Goal: Task Accomplishment & Management: Complete application form

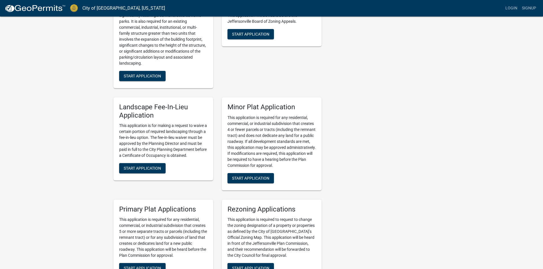
scroll to position [684, 0]
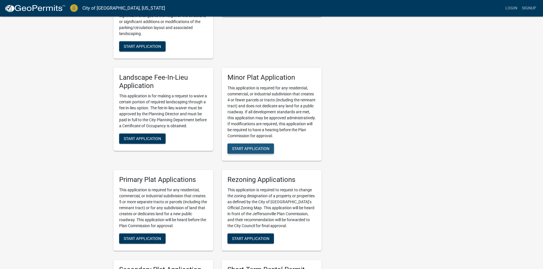
click at [256, 146] on span "Start Application" at bounding box center [250, 148] width 37 height 5
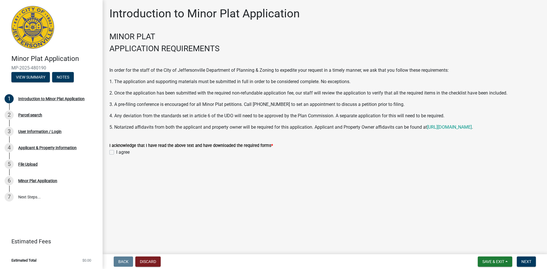
click at [116, 153] on label "I agree" at bounding box center [122, 152] width 13 height 7
click at [116, 153] on input "I agree" at bounding box center [118, 151] width 4 height 4
checkbox input "true"
click at [526, 262] on span "Next" at bounding box center [527, 262] width 10 height 5
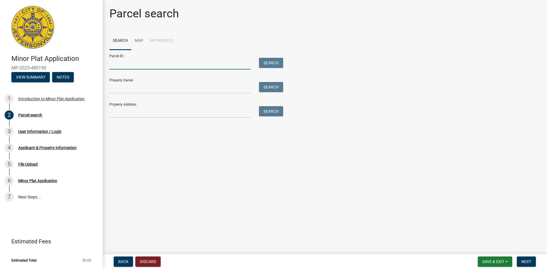
click at [114, 64] on input "Parcel ID:" at bounding box center [179, 64] width 141 height 12
type input "10-21-03-300-720.000-009"
click at [121, 88] on input "Property Owner:" at bounding box center [179, 88] width 141 height 12
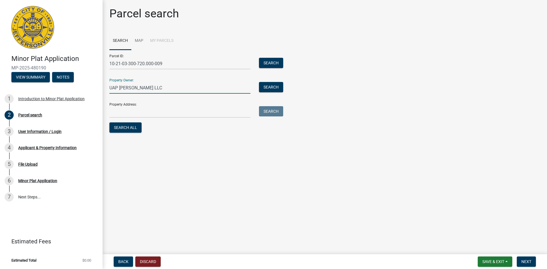
type input "UAP Montgomery LLC"
click at [131, 113] on input "Property Address:" at bounding box center [179, 112] width 141 height 12
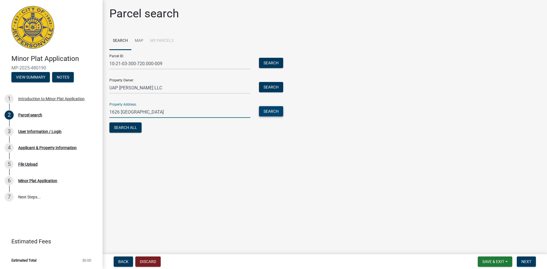
type input "1626 Veterans Parkway"
click at [275, 111] on button "Search" at bounding box center [271, 111] width 24 height 10
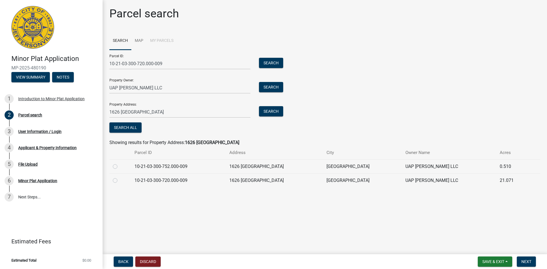
click at [120, 177] on label at bounding box center [120, 177] width 0 height 0
click at [120, 181] on input "radio" at bounding box center [122, 179] width 4 height 4
radio input "true"
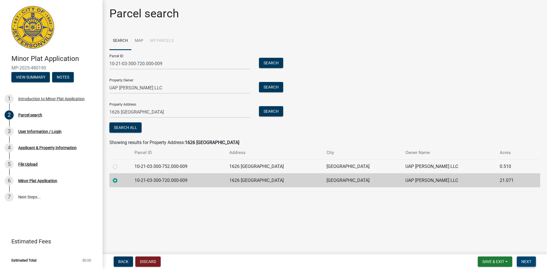
click at [526, 263] on span "Next" at bounding box center [527, 262] width 10 height 5
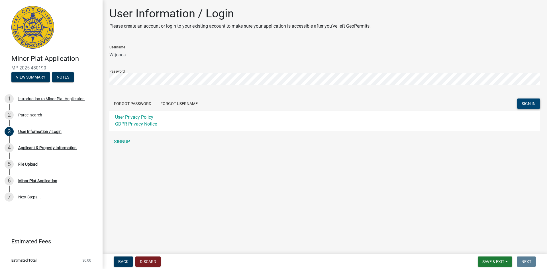
click at [529, 103] on span "SIGN IN" at bounding box center [529, 104] width 14 height 5
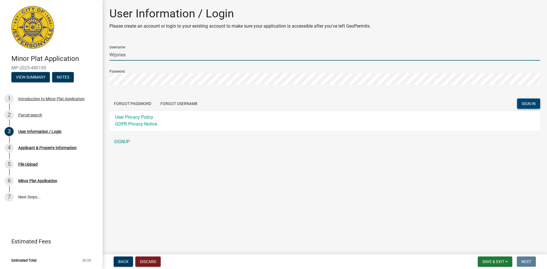
click at [134, 58] on input "Wtjones" at bounding box center [324, 55] width 431 height 12
drag, startPoint x: 126, startPoint y: 54, endPoint x: 98, endPoint y: 59, distance: 28.5
click at [98, 59] on div "Minor Plat Application MP-2025-480190 View Summary Notes 1 Introduction to Mino…" at bounding box center [273, 134] width 547 height 269
type input "[EMAIL_ADDRESS][DOMAIN_NAME]"
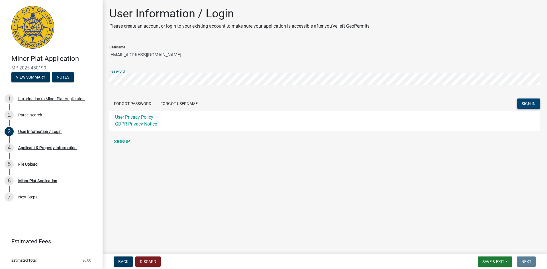
click at [106, 81] on div "User Information / Login Please create an account or login to your existing acc…" at bounding box center [325, 80] width 440 height 146
click at [533, 105] on span "SIGN IN" at bounding box center [529, 104] width 14 height 5
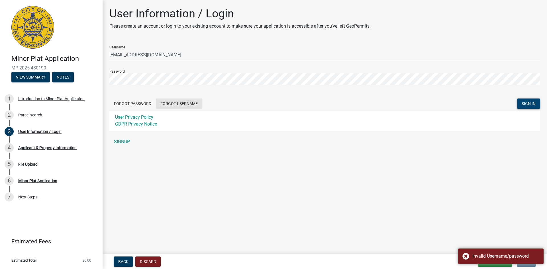
click at [172, 102] on button "Forgot Username" at bounding box center [179, 104] width 46 height 10
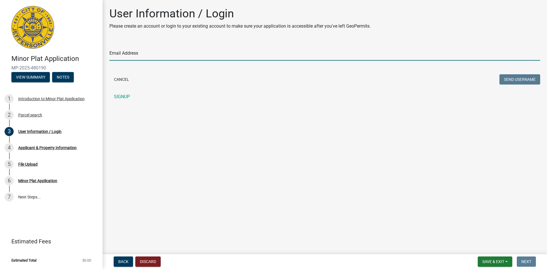
click at [133, 52] on input "Email Address" at bounding box center [324, 55] width 431 height 12
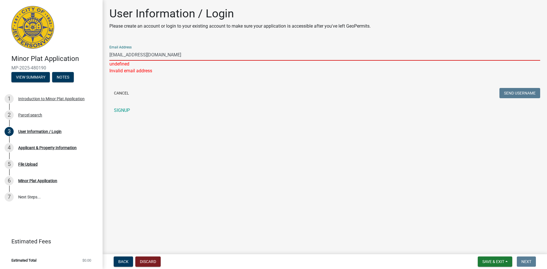
drag, startPoint x: 178, startPoint y: 55, endPoint x: 106, endPoint y: 58, distance: 72.2
click at [106, 58] on div "User Information / Login Please create an account or login to your existing acc…" at bounding box center [325, 64] width 440 height 115
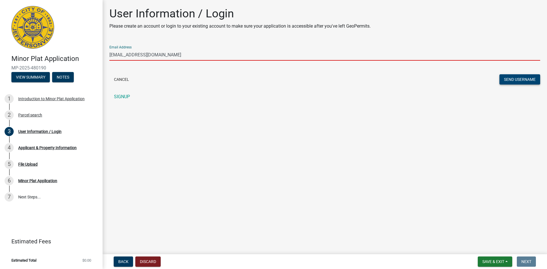
type input "tjones@thekoettergroup.com"
click at [511, 79] on button "Send Username" at bounding box center [520, 79] width 41 height 10
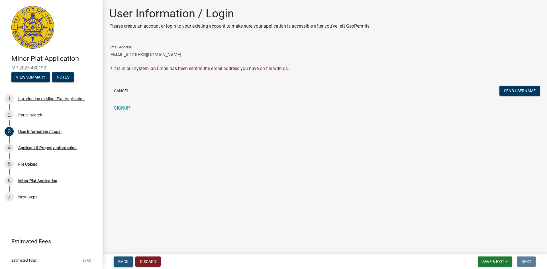
click at [120, 261] on span "Back" at bounding box center [123, 262] width 10 height 5
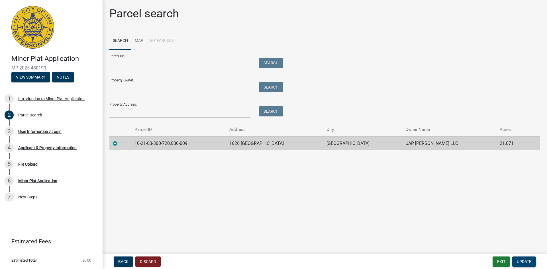
click at [523, 262] on span "Update" at bounding box center [524, 262] width 15 height 5
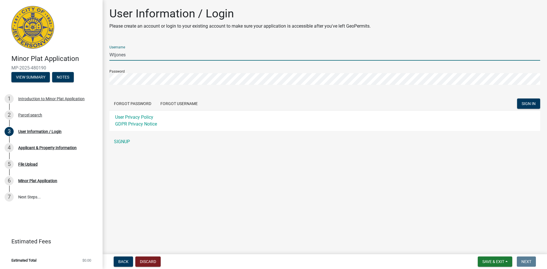
drag, startPoint x: 133, startPoint y: 57, endPoint x: 94, endPoint y: 54, distance: 38.6
click at [94, 54] on div "Minor Plat Application MP-2025-480190 View Summary Notes 1 Introduction to Mino…" at bounding box center [273, 134] width 547 height 269
click at [114, 54] on input "Tjones74" at bounding box center [324, 55] width 431 height 12
type input "TJones74"
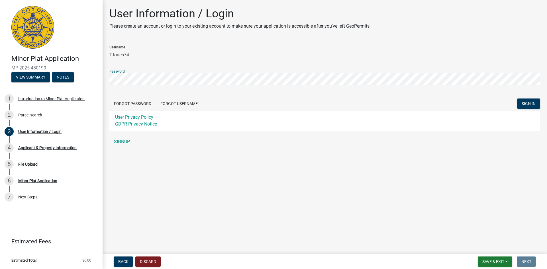
click at [100, 82] on div "Minor Plat Application MP-2025-480190 View Summary Notes 1 Introduction to Mino…" at bounding box center [273, 134] width 547 height 269
click at [527, 102] on span "SIGN IN" at bounding box center [529, 104] width 14 height 5
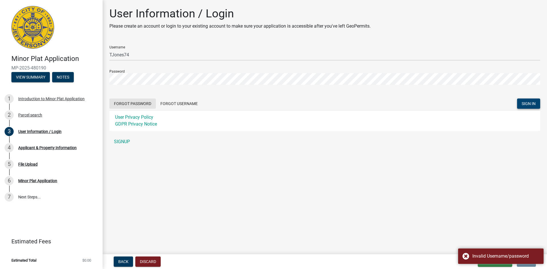
click at [127, 106] on button "Forgot Password" at bounding box center [132, 104] width 46 height 10
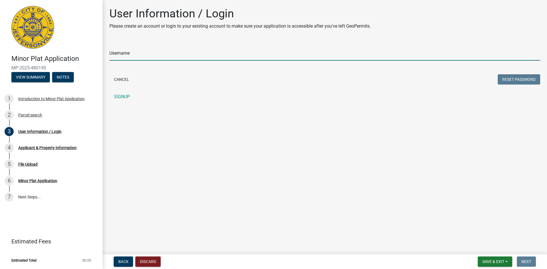
click at [122, 55] on input "Username" at bounding box center [324, 55] width 431 height 12
type input "TJones74"
click at [509, 81] on button "Reset Password" at bounding box center [519, 79] width 42 height 10
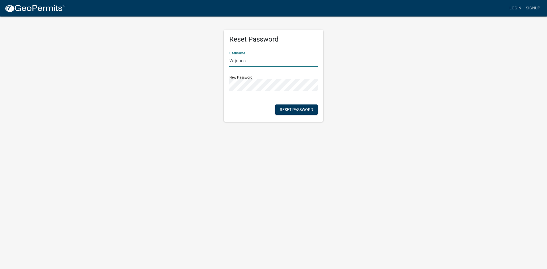
drag, startPoint x: 251, startPoint y: 62, endPoint x: 212, endPoint y: 64, distance: 39.9
click at [212, 64] on div "Reset Password Username Wtjones New Password Reset Password" at bounding box center [273, 69] width 325 height 106
type input "TJones74"
click at [228, 87] on div "Reset Password Username TJones74 New Password Reset Password" at bounding box center [274, 76] width 100 height 92
click at [214, 117] on div "Reset Password Username TJones74 New Password Reset Password" at bounding box center [273, 69] width 325 height 106
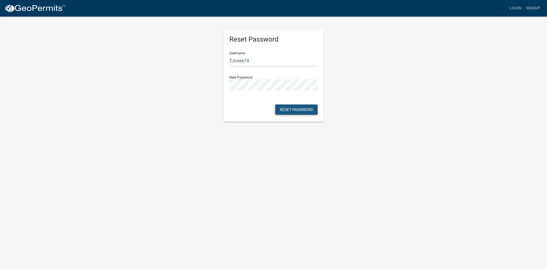
click at [295, 111] on button "Reset Password" at bounding box center [296, 110] width 42 height 10
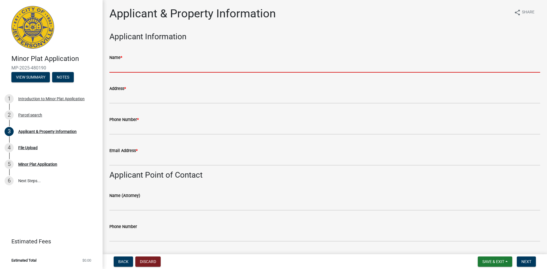
click at [124, 69] on input "Name *" at bounding box center [324, 67] width 431 height 12
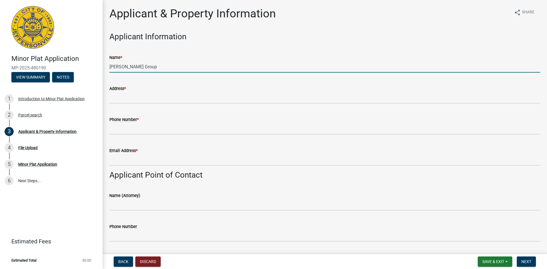
type input "[PERSON_NAME] Group"
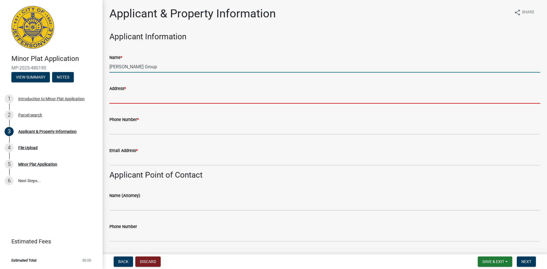
click at [124, 98] on input "Address *" at bounding box center [324, 98] width 431 height 12
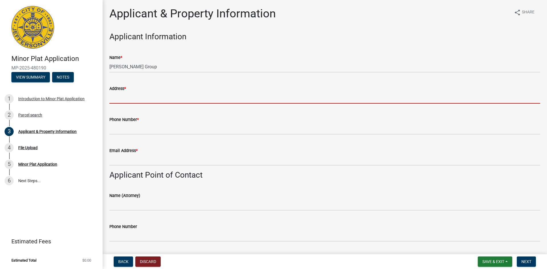
type input "[STREET_ADDRESS][PERSON_NAME]"
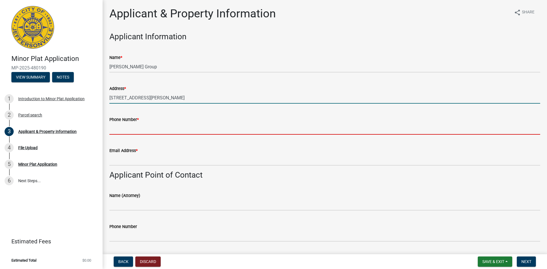
type input "5029771676"
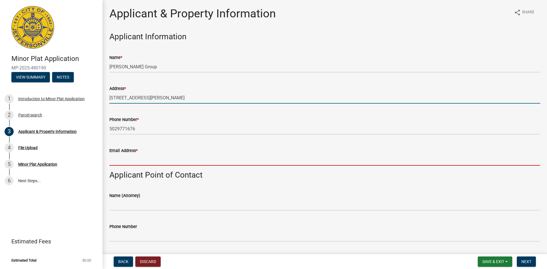
type input "[EMAIL_ADDRESS][DOMAIN_NAME]"
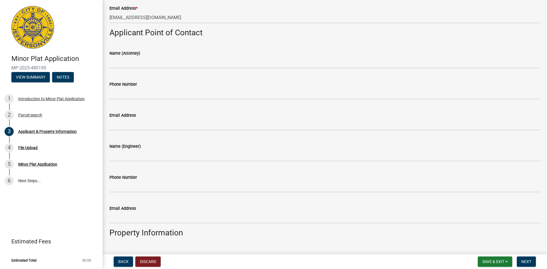
scroll to position [171, 0]
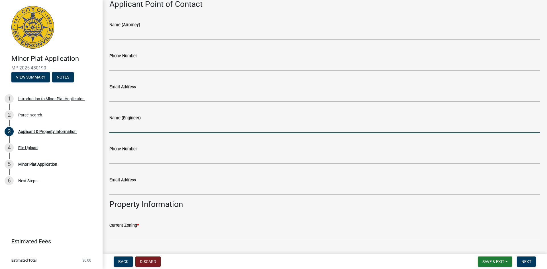
click at [127, 129] on input "Name (Engineer)" at bounding box center [324, 127] width 431 height 12
type input "[PERSON_NAME]"
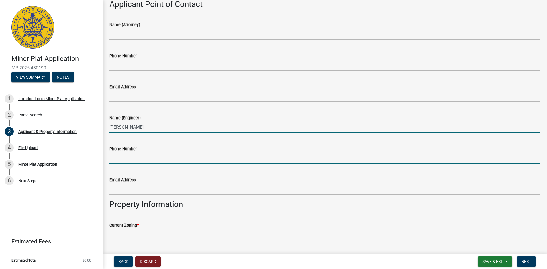
type input "5029771676"
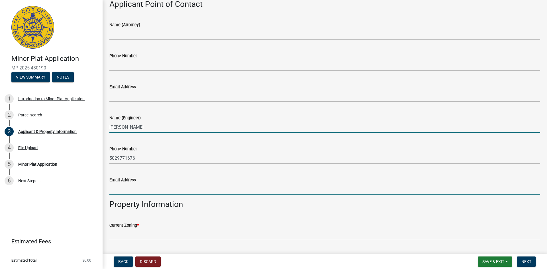
type input "[EMAIL_ADDRESS][DOMAIN_NAME]"
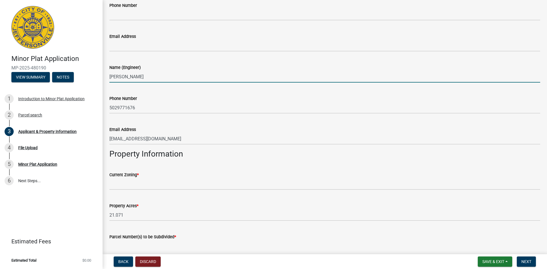
scroll to position [228, 0]
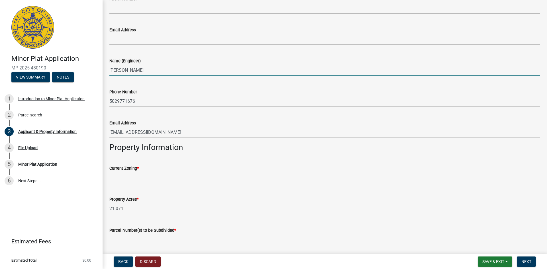
click at [136, 177] on input "Current Zoning *" at bounding box center [324, 178] width 431 height 12
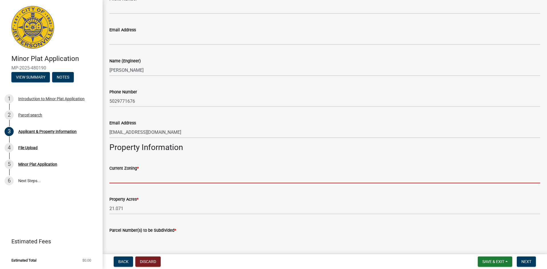
type input "PUD"
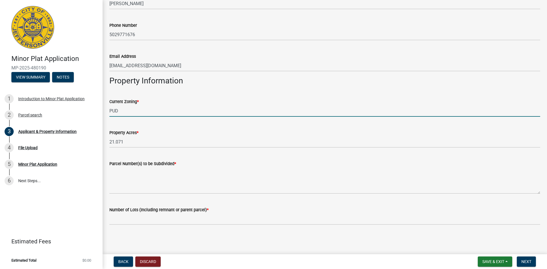
scroll to position [295, 0]
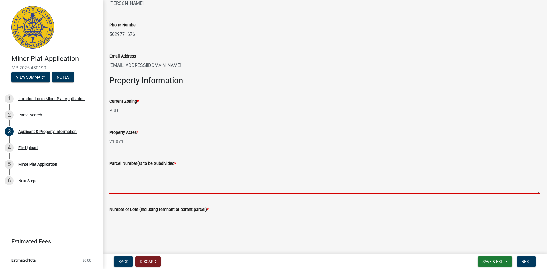
click at [155, 185] on textarea "Parcel Number(s) to be Subdivided *" at bounding box center [324, 180] width 431 height 27
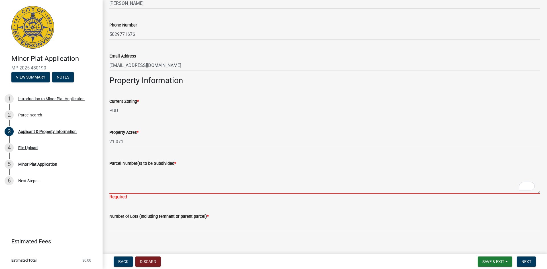
click at [123, 186] on textarea "Parcel Number(s) to be Subdivided *" at bounding box center [324, 180] width 431 height 27
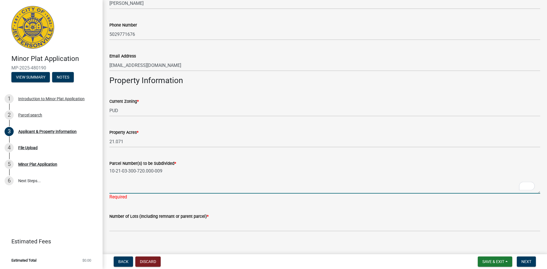
type textarea "10-21-03-300-720.000-009"
click at [216, 210] on div "Number of Lots (Including remnant or parent parcel) *" at bounding box center [324, 218] width 431 height 27
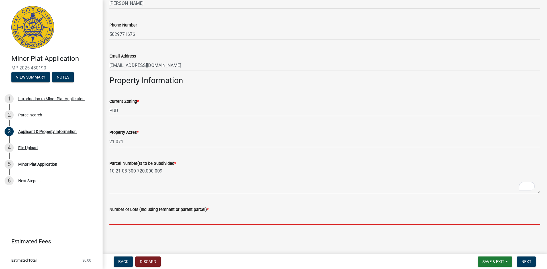
click at [132, 219] on input "text" at bounding box center [324, 219] width 431 height 12
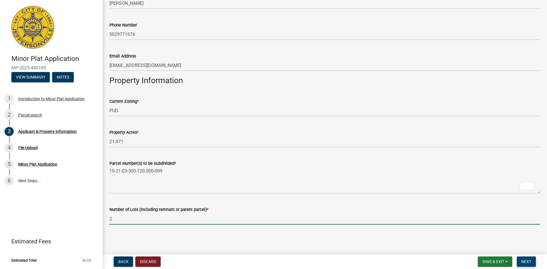
type input "2"
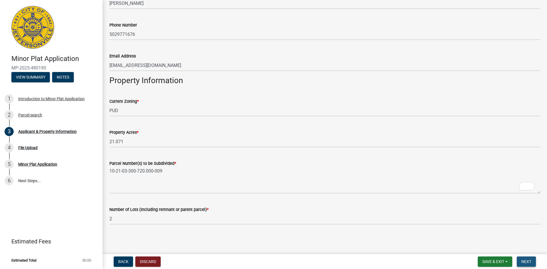
click at [526, 261] on span "Next" at bounding box center [527, 262] width 10 height 5
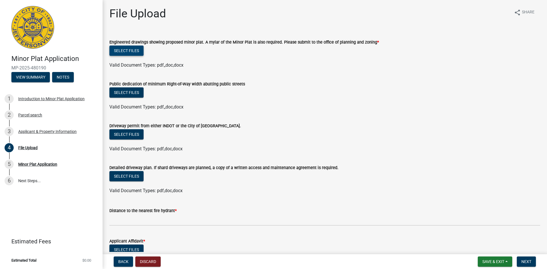
click at [130, 48] on button "Select files" at bounding box center [126, 51] width 34 height 10
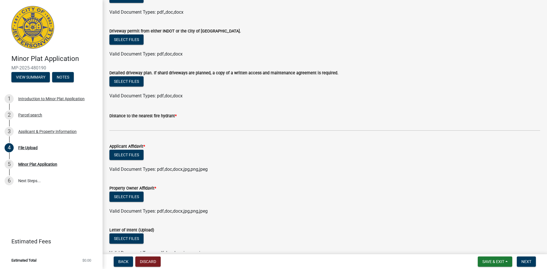
scroll to position [114, 0]
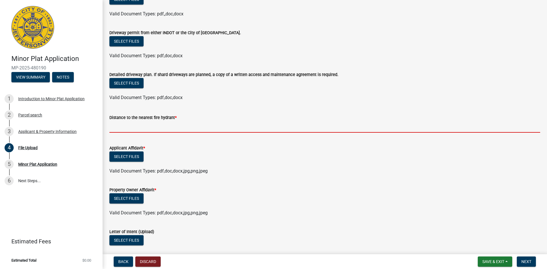
click at [150, 129] on input "text" at bounding box center [324, 127] width 431 height 12
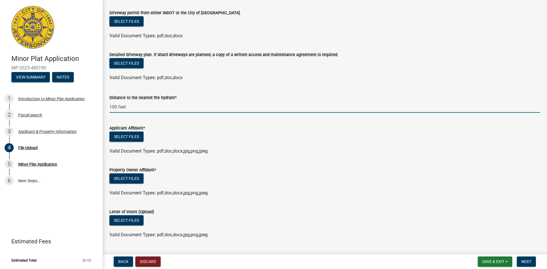
scroll to position [143, 0]
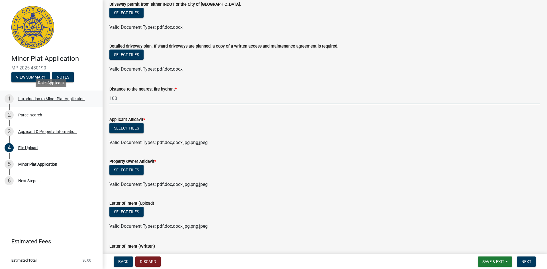
drag, startPoint x: 121, startPoint y: 96, endPoint x: 98, endPoint y: 99, distance: 23.9
click at [98, 99] on div "Minor Plat Application MP-2025-480190 View Summary Notes 1 Introduction to Mino…" at bounding box center [273, 134] width 547 height 269
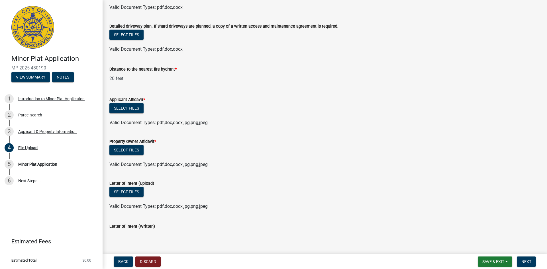
scroll to position [191, 0]
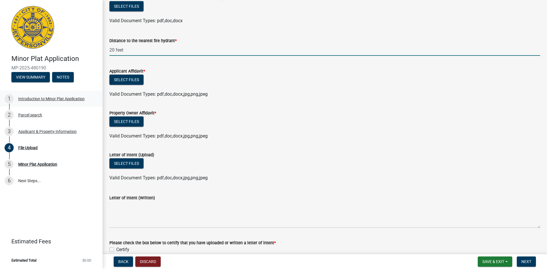
type input "20"
